Goal: Register for event/course

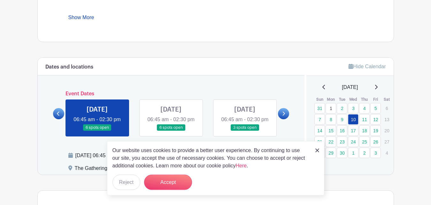
scroll to position [326, 0]
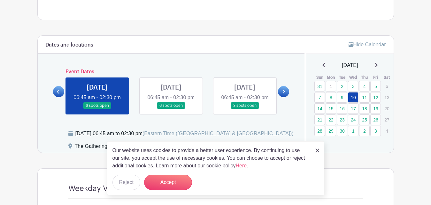
click at [315, 152] on img at bounding box center [317, 151] width 4 height 4
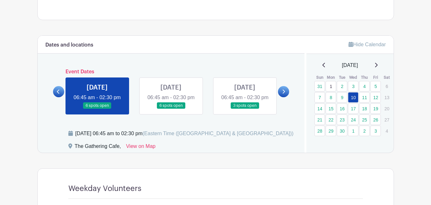
click at [245, 109] on link at bounding box center [245, 109] width 0 height 0
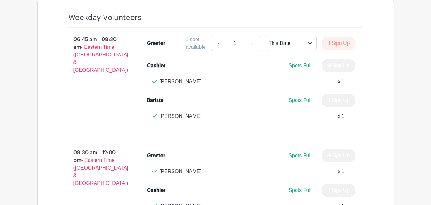
scroll to position [334, 0]
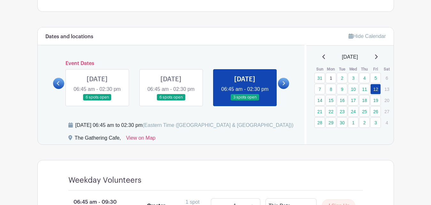
click at [286, 88] on link at bounding box center [283, 83] width 11 height 11
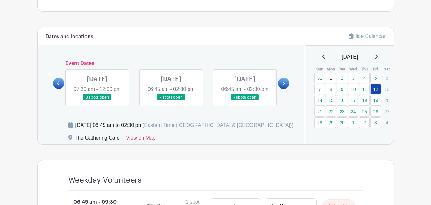
click at [245, 101] on link at bounding box center [245, 101] width 0 height 0
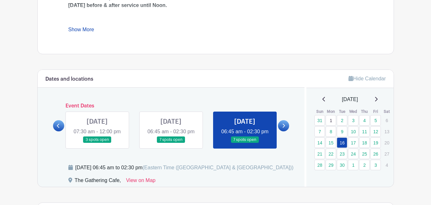
scroll to position [320, 0]
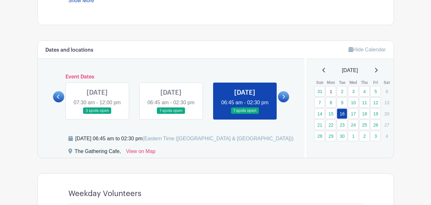
click at [283, 99] on icon at bounding box center [283, 96] width 3 height 5
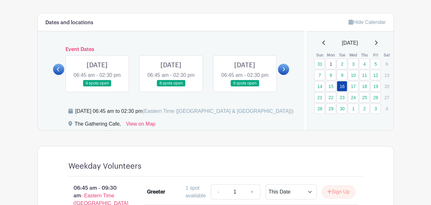
scroll to position [353, 0]
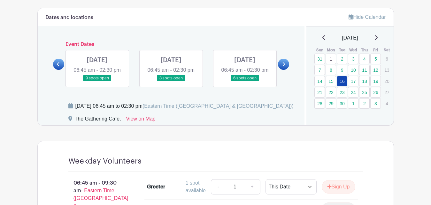
click at [245, 82] on link at bounding box center [245, 82] width 0 height 0
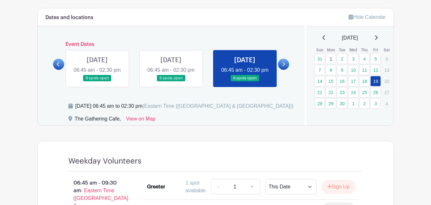
scroll to position [320, 0]
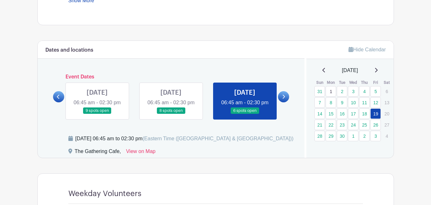
click at [285, 102] on link at bounding box center [283, 96] width 11 height 11
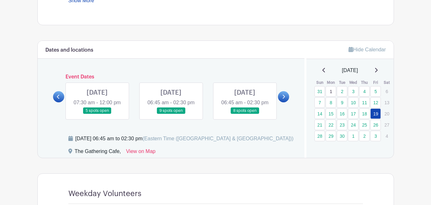
click at [285, 102] on link at bounding box center [283, 96] width 11 height 11
click at [245, 114] on link at bounding box center [245, 114] width 0 height 0
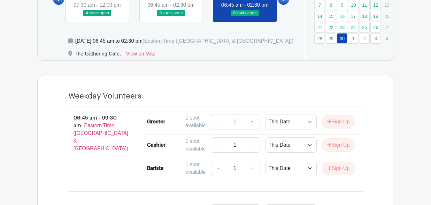
scroll to position [320, 0]
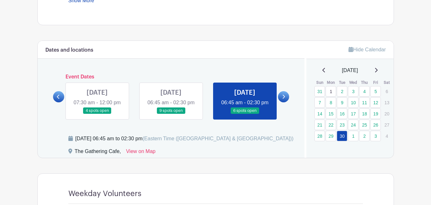
click at [282, 99] on icon at bounding box center [283, 96] width 3 height 5
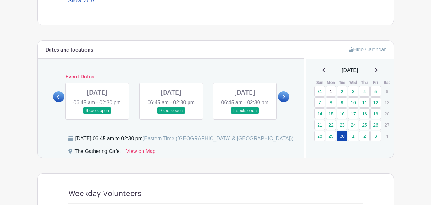
click at [282, 99] on icon at bounding box center [283, 96] width 3 height 5
